Goal: Information Seeking & Learning: Learn about a topic

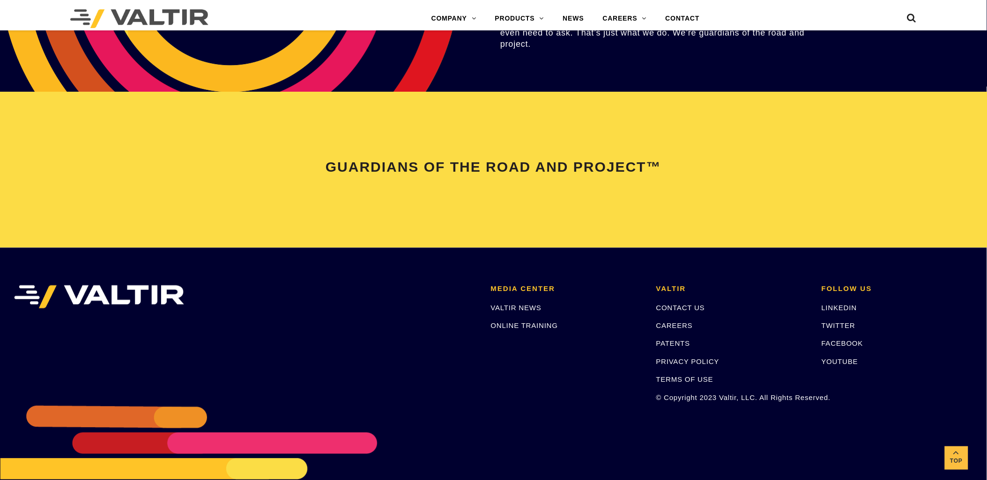
scroll to position [1966, 0]
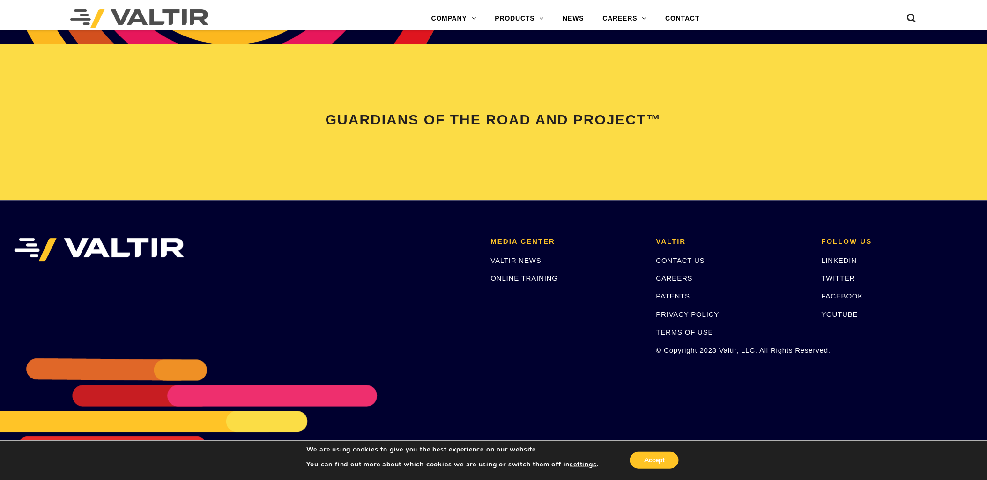
click at [673, 239] on h2 "VALTIR" at bounding box center [731, 242] width 151 height 8
click at [670, 460] on button "Accept" at bounding box center [654, 460] width 49 height 17
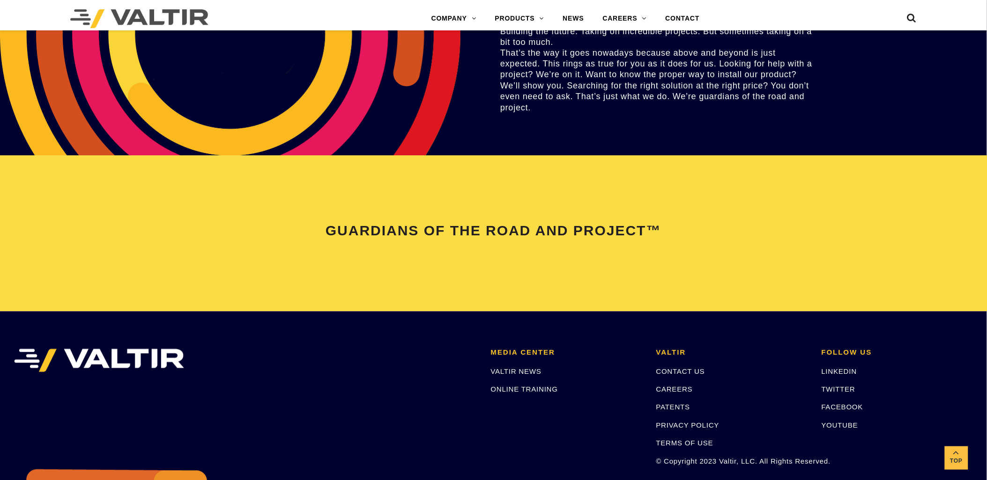
scroll to position [1758, 0]
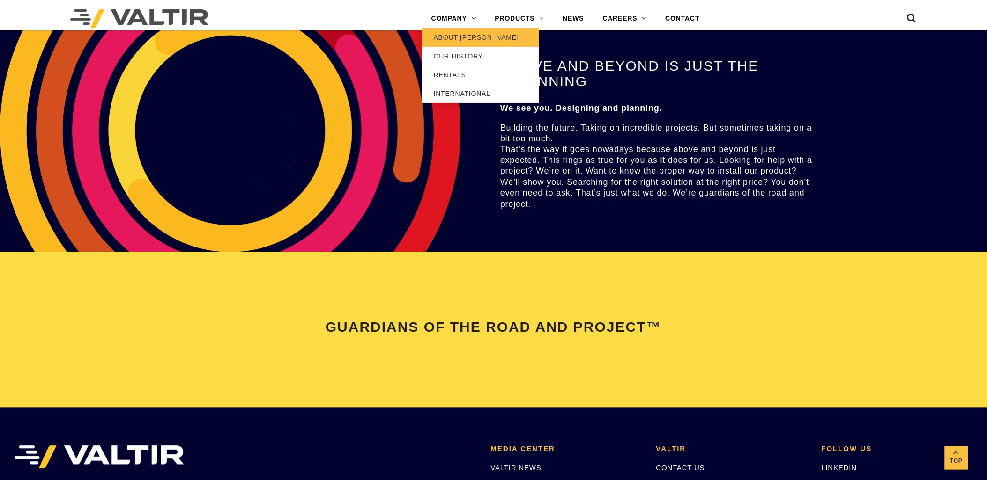
click at [450, 37] on link "ABOUT [PERSON_NAME]" at bounding box center [480, 37] width 117 height 19
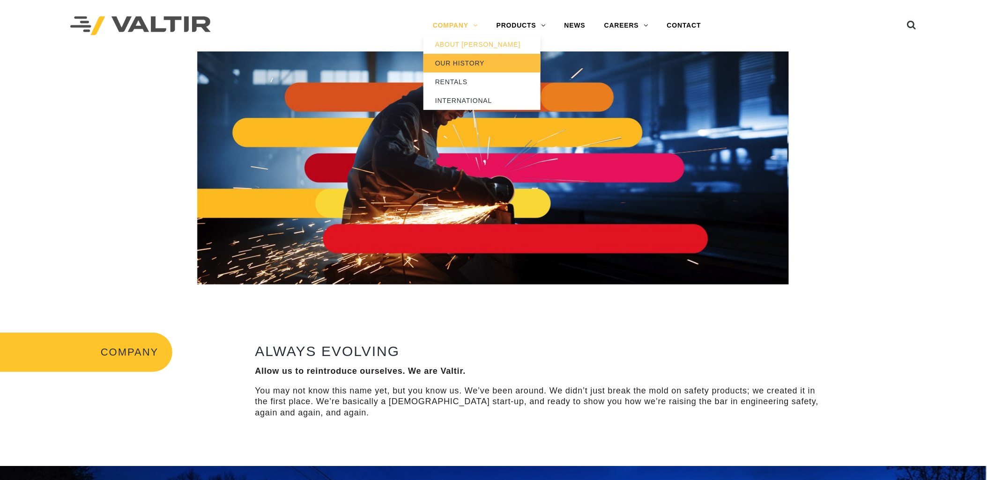
click at [452, 60] on link "OUR HISTORY" at bounding box center [481, 63] width 117 height 19
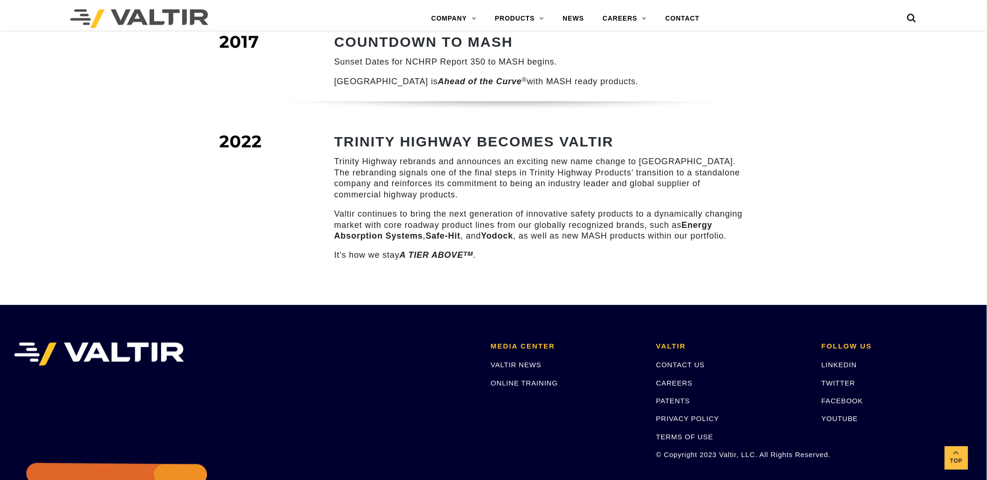
scroll to position [1374, 0]
